Goal: Navigation & Orientation: Find specific page/section

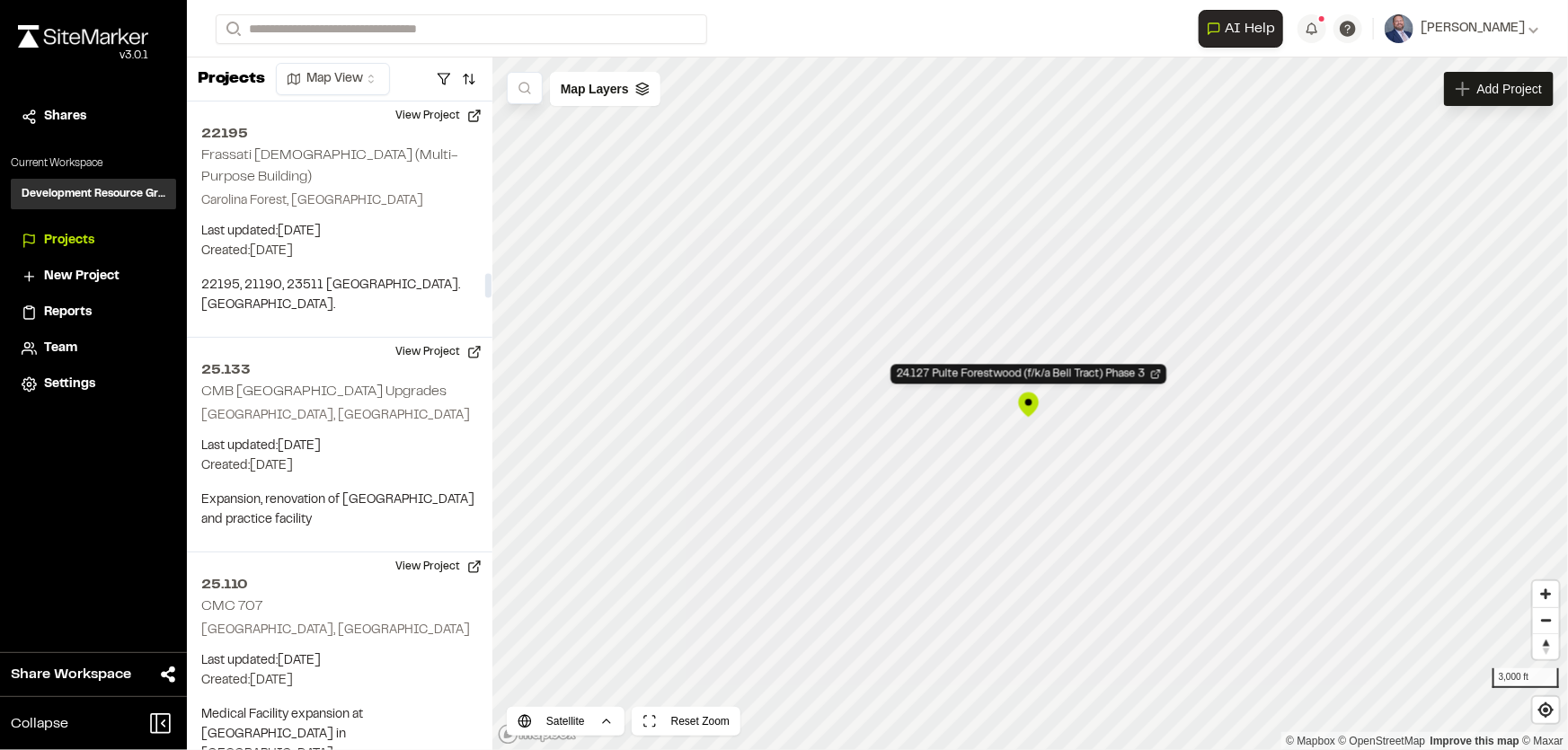
scroll to position [4591, 0]
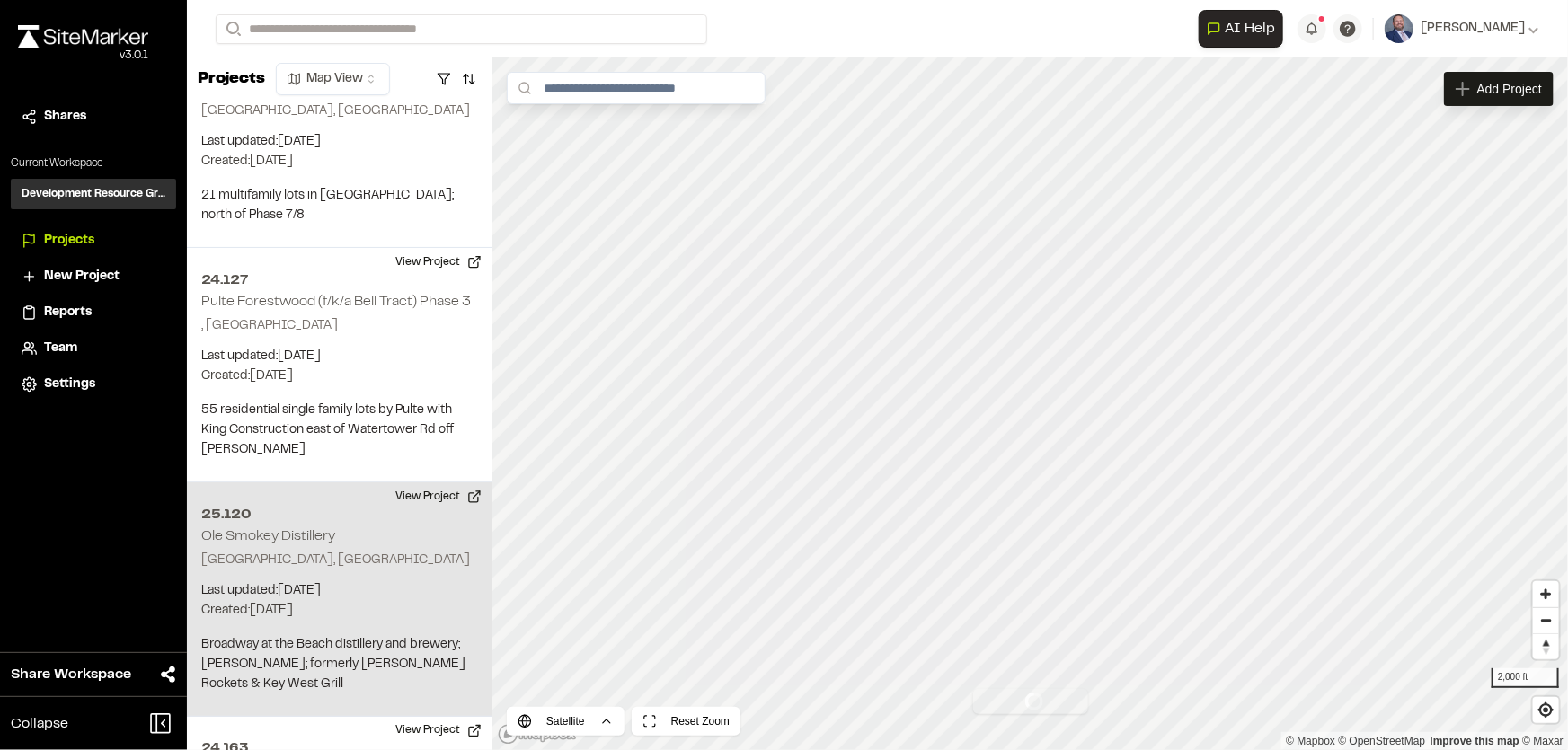
click at [458, 566] on div "1 of 1 projects used Max Active Project Limit Hit You have reached the limit of…" at bounding box center [877, 404] width 1381 height 693
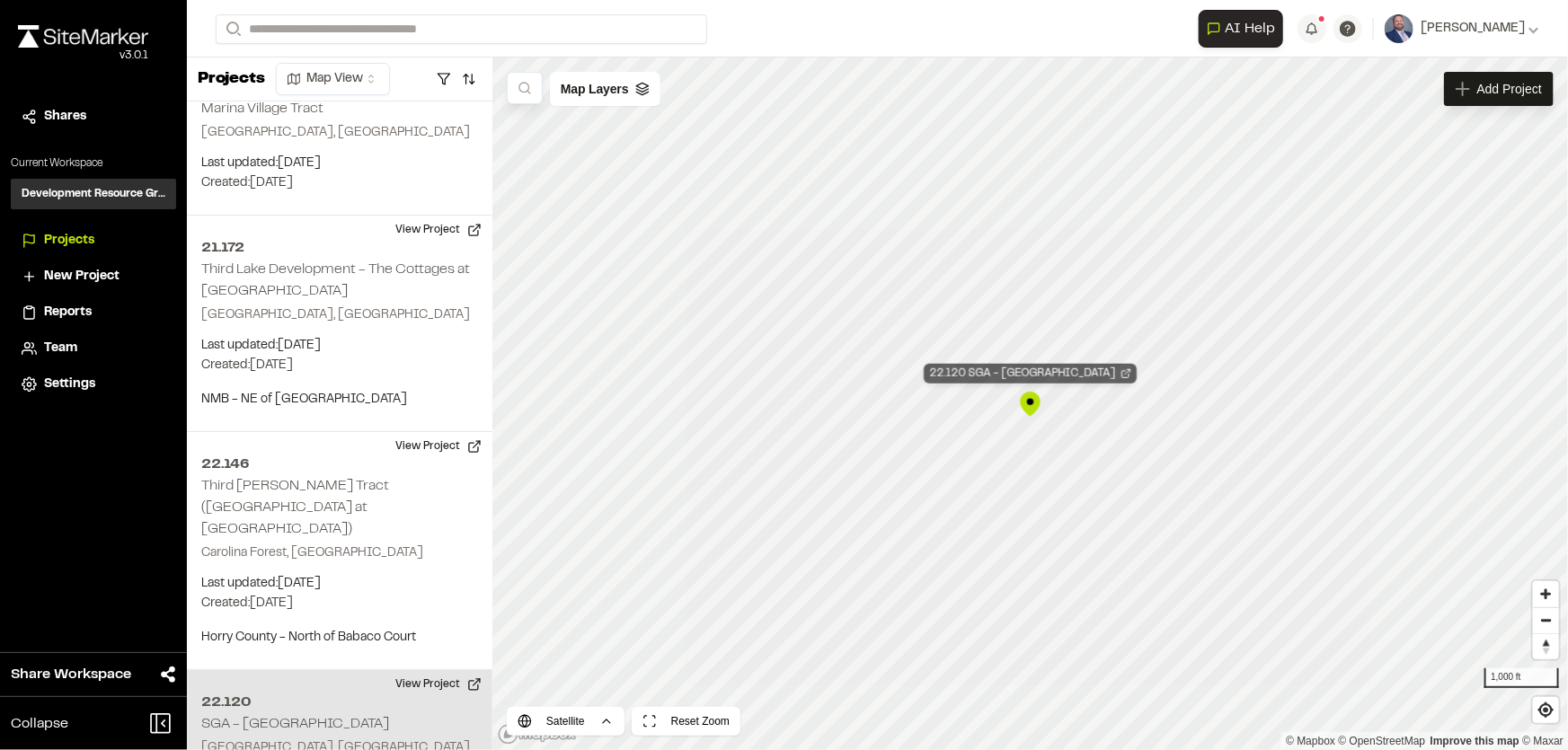
scroll to position [16729, 0]
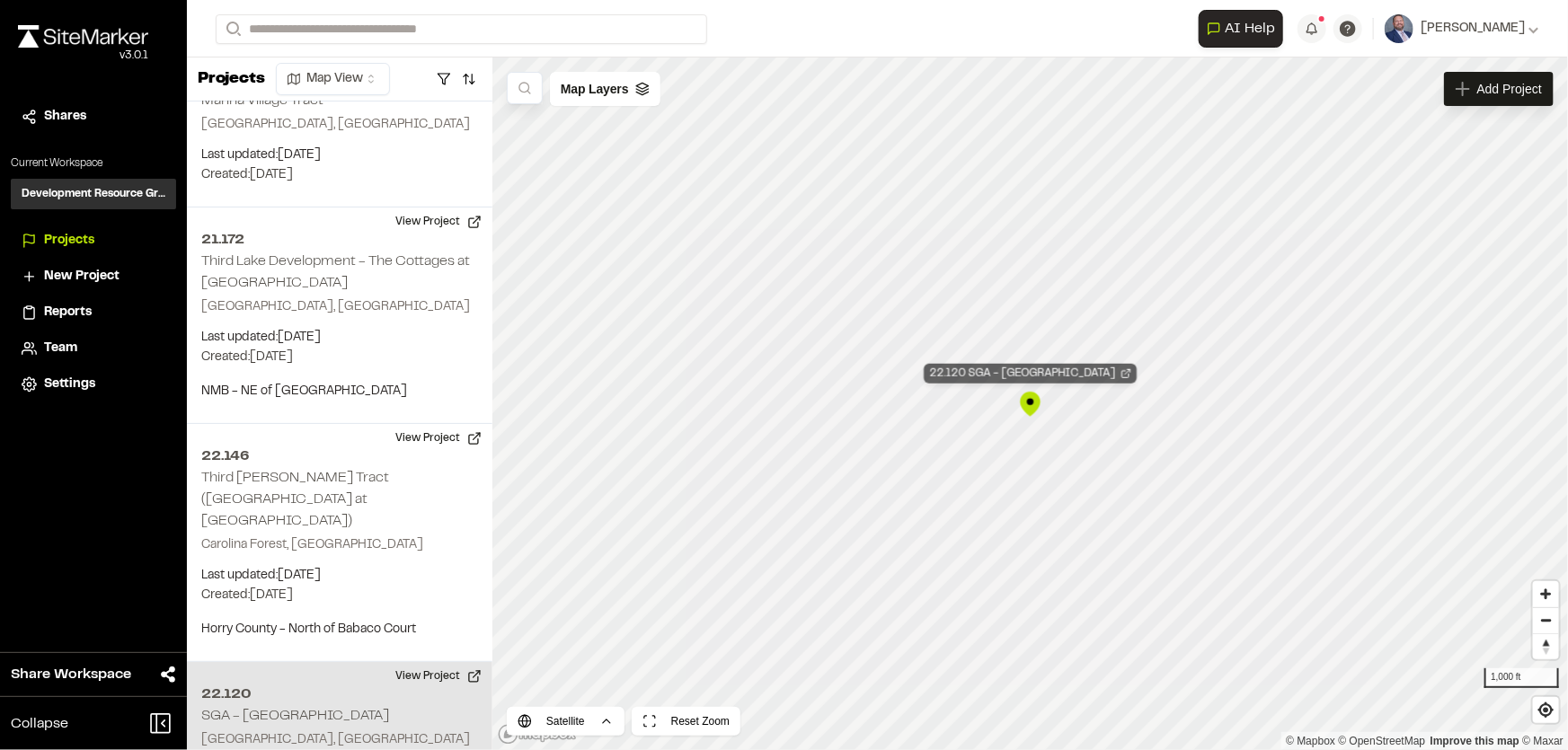
click at [1027, 372] on div "22.120 SGA - Horry County Central Coast Complex" at bounding box center [1031, 373] width 213 height 19
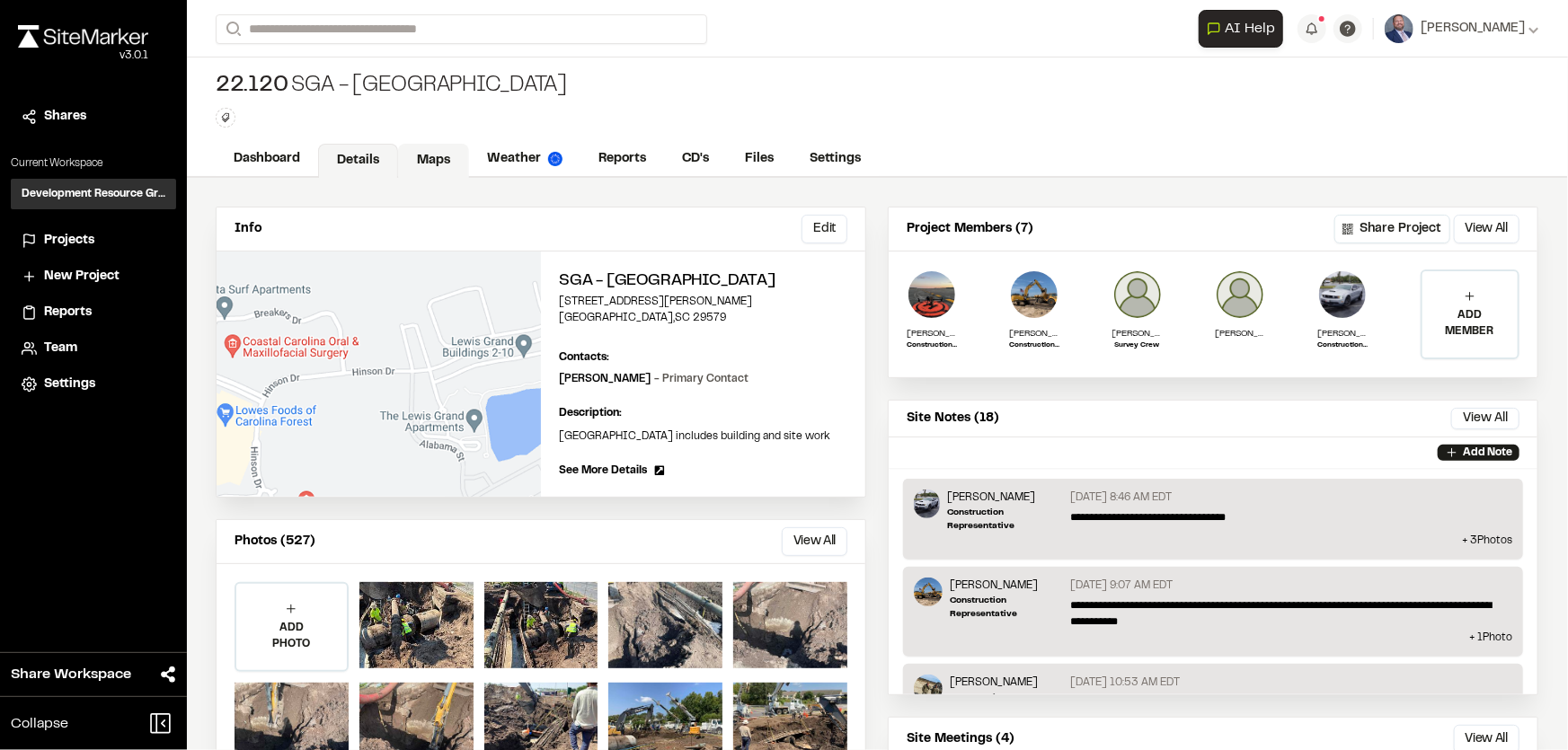
drag, startPoint x: 417, startPoint y: 158, endPoint x: 410, endPoint y: 171, distance: 14.8
click at [417, 158] on link "Maps" at bounding box center [433, 160] width 71 height 34
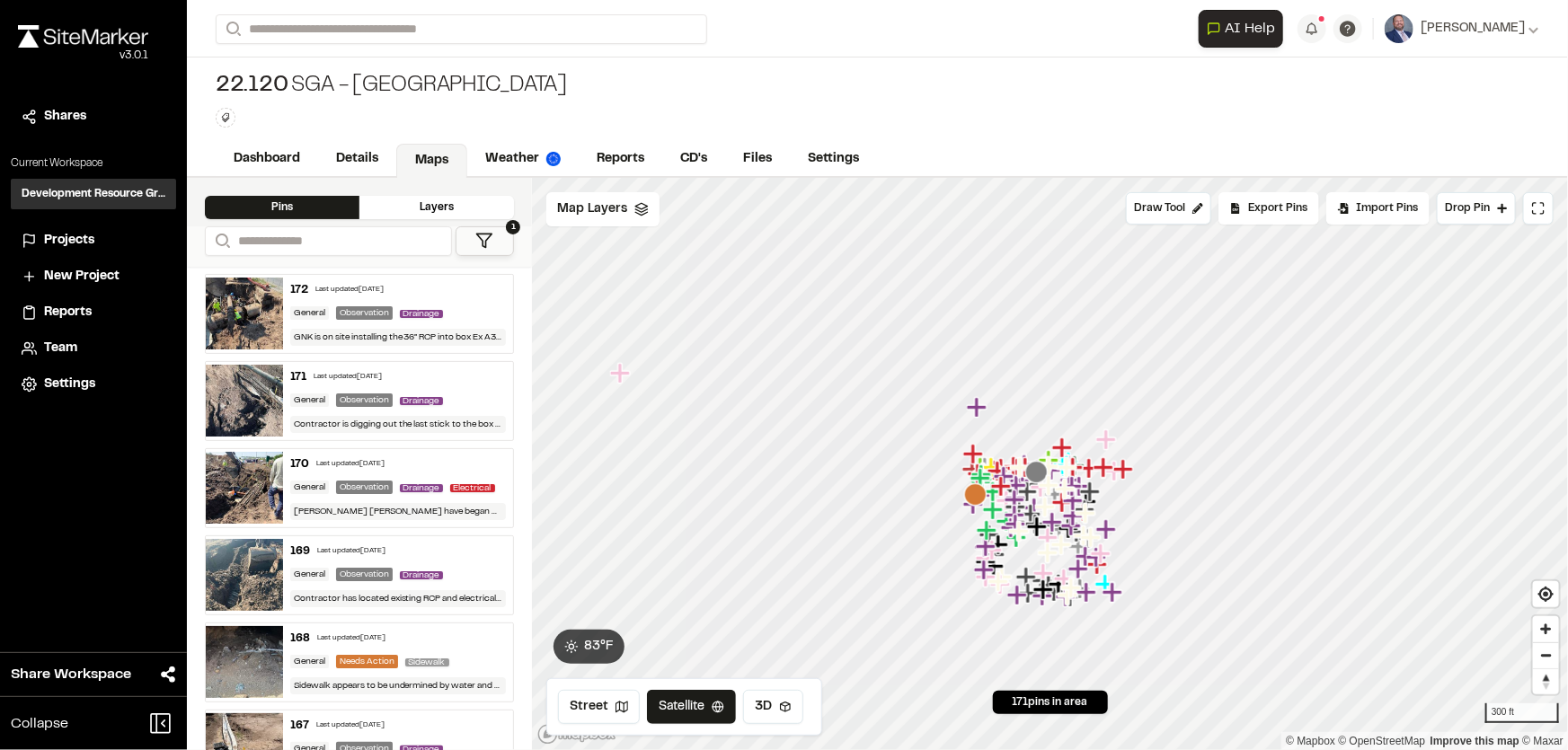
click at [477, 325] on div "172 Last updated [DATE] General Observation Drainage GNK is on site installing …" at bounding box center [398, 314] width 231 height 78
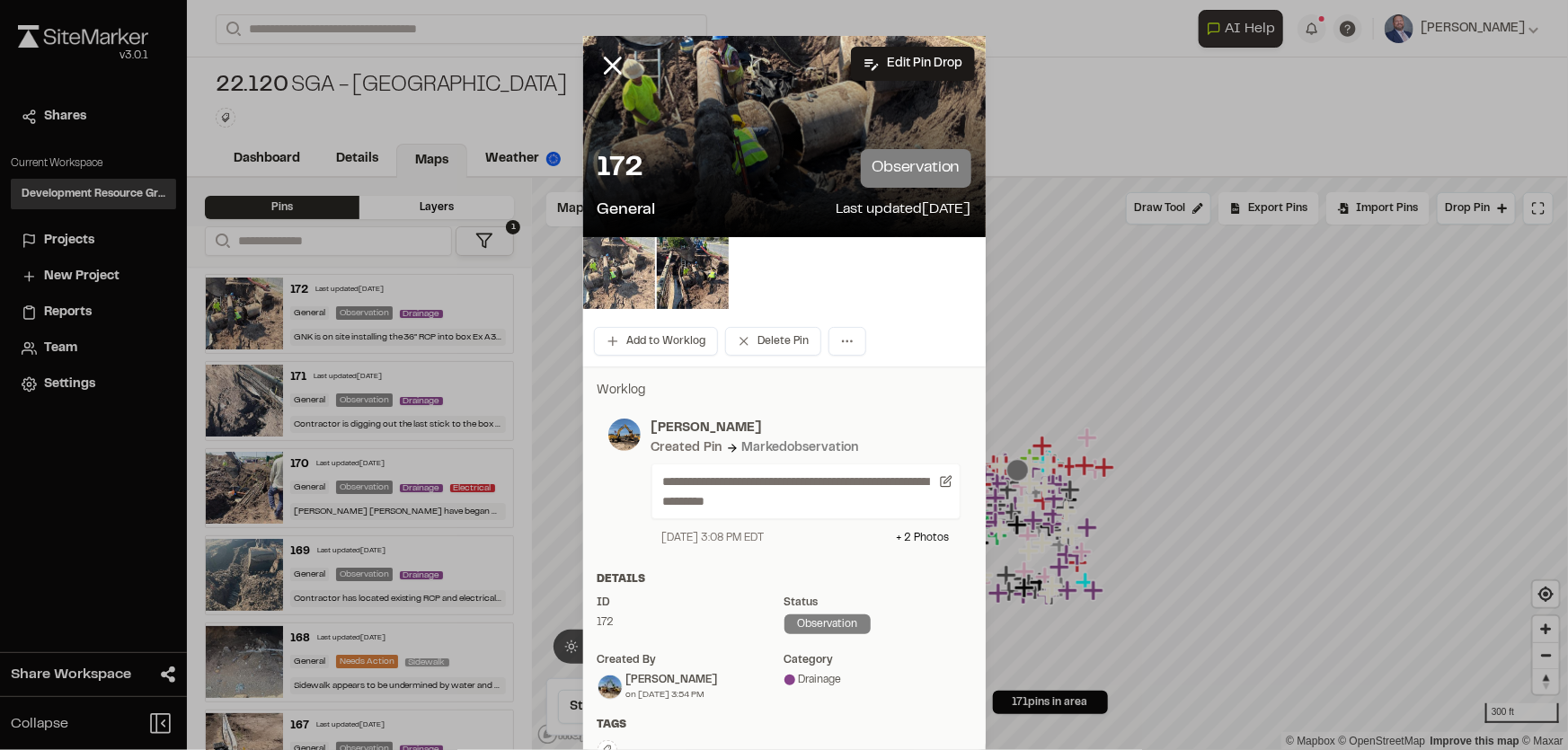
click at [609, 266] on img at bounding box center [620, 273] width 72 height 72
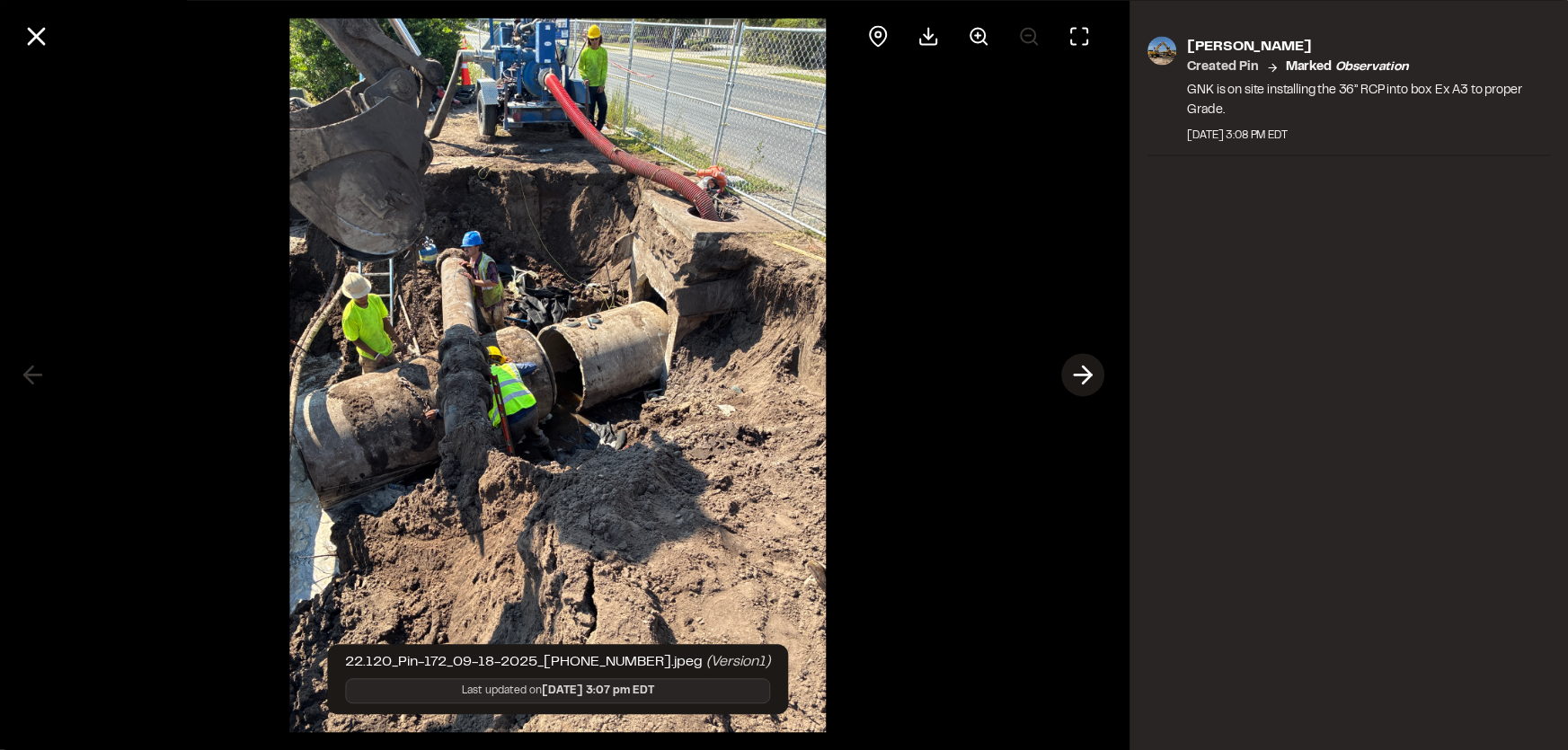
click at [1096, 370] on icon at bounding box center [1084, 375] width 29 height 31
